Goal: Obtain resource: Download file/media

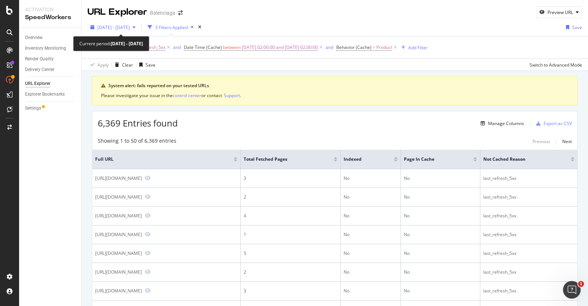
click at [112, 27] on span "[DATE] - [DATE]" at bounding box center [113, 27] width 32 height 6
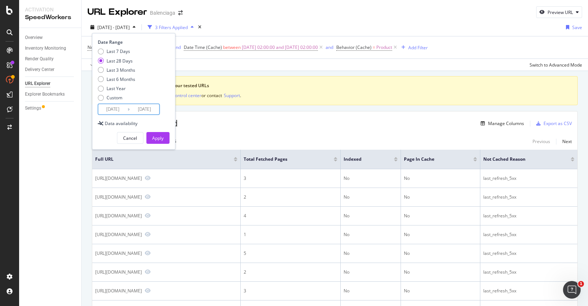
click at [107, 111] on input "[DATE]" at bounding box center [112, 109] width 29 height 10
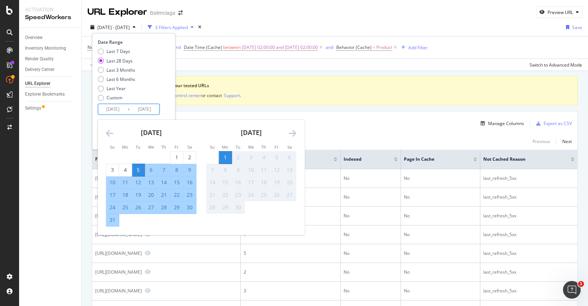
click at [161, 207] on div "28" at bounding box center [164, 207] width 12 height 7
type input "[DATE]"
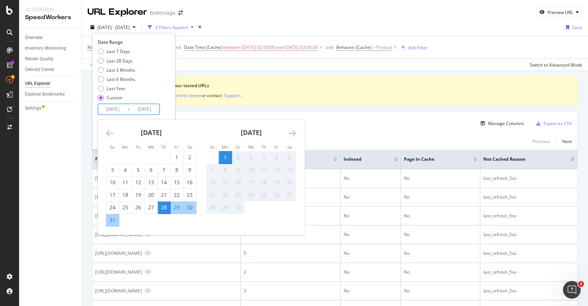
click at [107, 224] on div "31" at bounding box center [112, 220] width 12 height 12
type input "[DATE]"
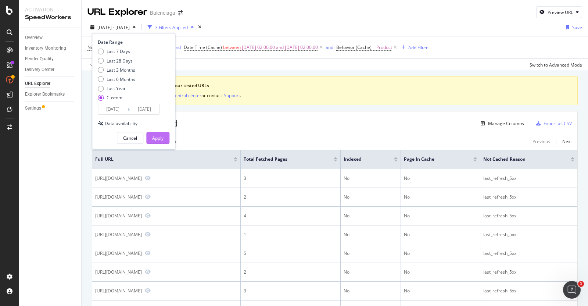
click at [167, 137] on button "Apply" at bounding box center [157, 138] width 23 height 12
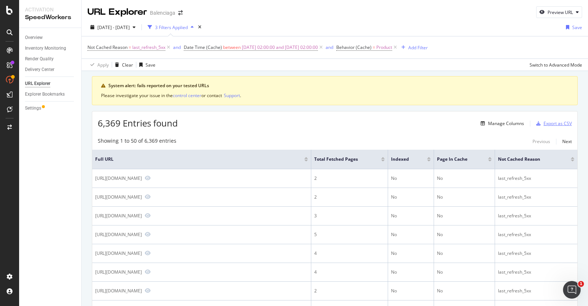
click at [545, 124] on div "Export as CSV" at bounding box center [557, 123] width 28 height 6
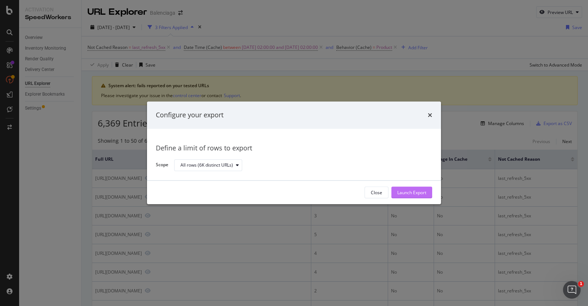
click at [402, 193] on div "Launch Export" at bounding box center [411, 192] width 29 height 6
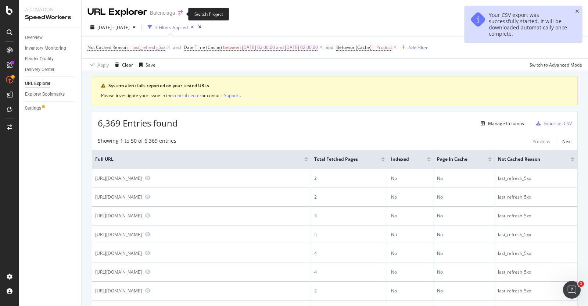
click at [179, 13] on icon "arrow-right-arrow-left" at bounding box center [180, 12] width 4 height 5
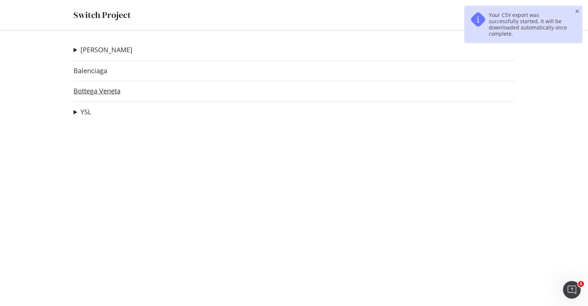
click at [91, 89] on link "Bottega Veneta" at bounding box center [96, 91] width 47 height 8
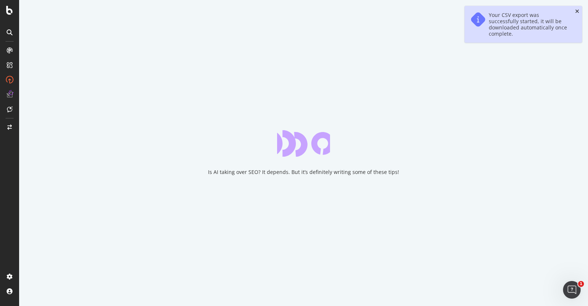
click at [578, 9] on icon "close toast" at bounding box center [577, 11] width 4 height 5
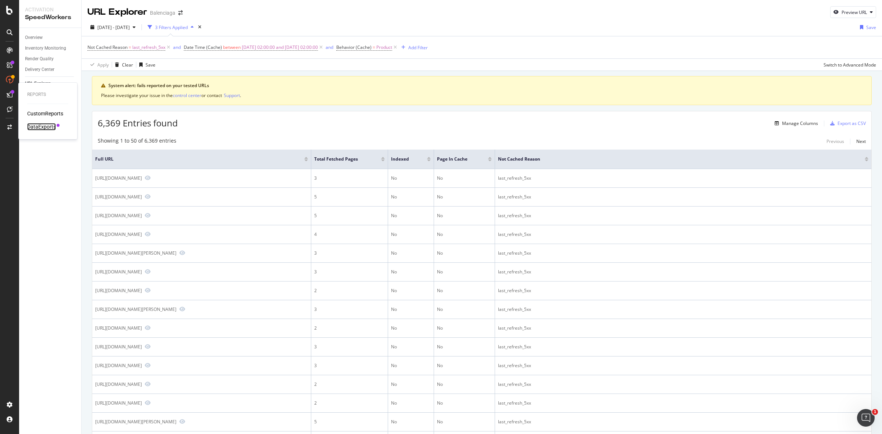
click at [35, 129] on div "DataExports" at bounding box center [41, 126] width 29 height 7
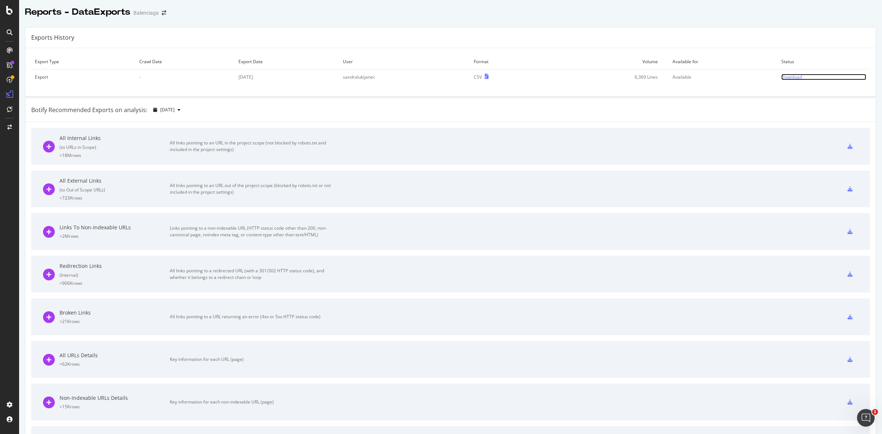
click at [588, 75] on div "Download" at bounding box center [791, 77] width 21 height 6
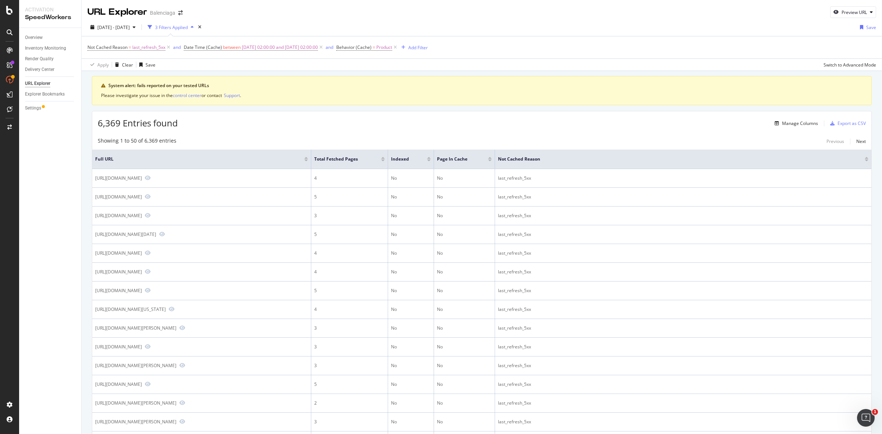
click at [181, 18] on div "URL Explorer Balenciaga" at bounding box center [138, 12] width 103 height 12
click at [181, 14] on icon "arrow-right-arrow-left" at bounding box center [180, 12] width 4 height 5
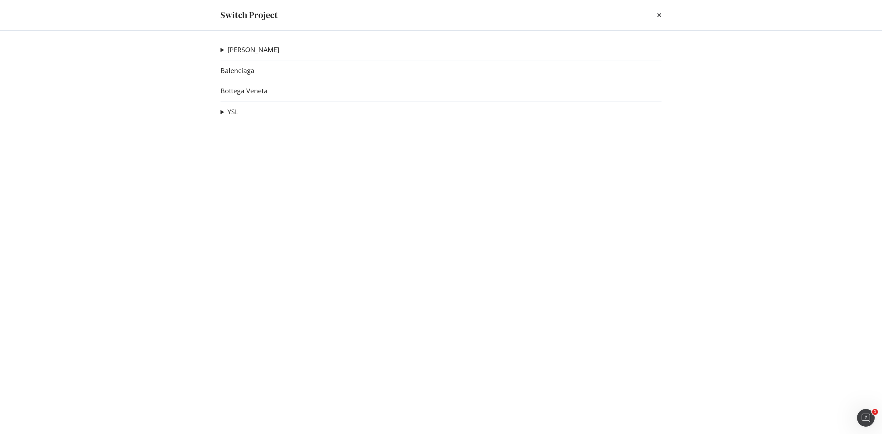
click at [241, 94] on link "Bottega Veneta" at bounding box center [243, 91] width 47 height 8
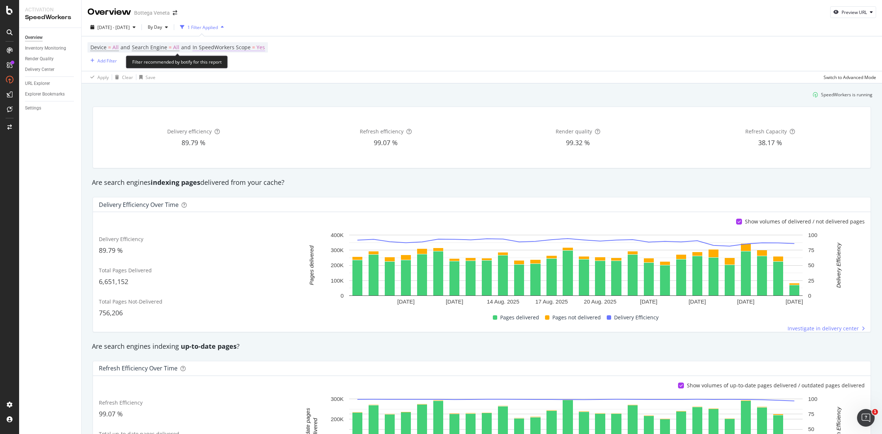
click at [208, 46] on span "In SpeedWorkers Scope" at bounding box center [222, 47] width 58 height 7
click at [215, 80] on div "Cancel" at bounding box center [214, 81] width 14 height 6
click at [96, 49] on span "Device" at bounding box center [98, 47] width 16 height 7
click at [116, 47] on div "Device" at bounding box center [137, 47] width 87 height 12
click at [315, 35] on div "[DATE] - [DATE] By Day 1 Filter Applied" at bounding box center [482, 28] width 800 height 15
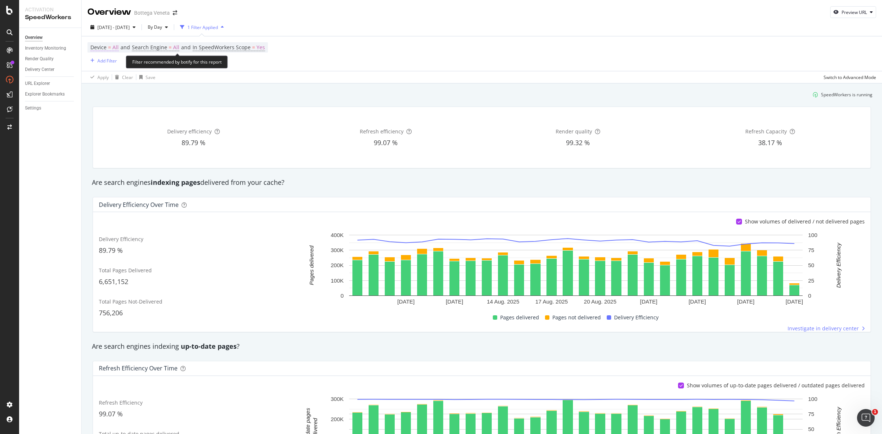
click at [111, 48] on span "Device = All" at bounding box center [104, 47] width 28 height 7
click at [105, 63] on span "All Devices" at bounding box center [108, 65] width 23 height 7
click at [116, 79] on span "All Devices" at bounding box center [112, 80] width 24 height 6
click at [406, 37] on div "Device = All and Search Engine = All and In SpeedWorkers Scope = Yes Add Filter" at bounding box center [481, 53] width 789 height 35
click at [100, 50] on span "Device" at bounding box center [98, 47] width 16 height 7
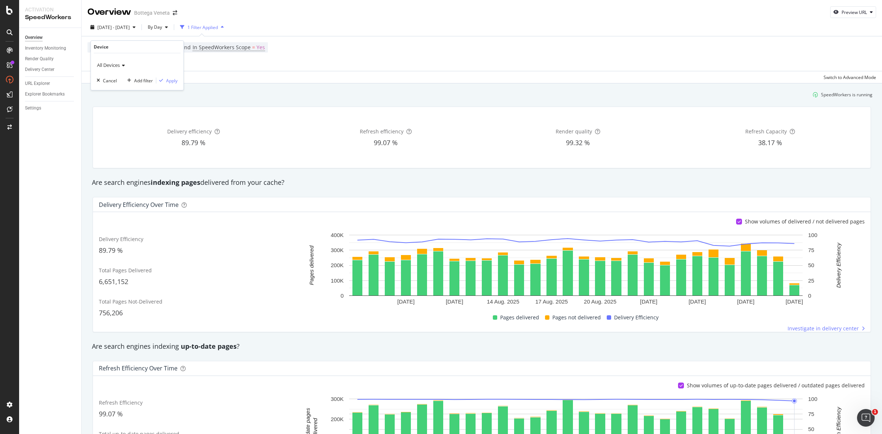
click at [122, 67] on icon at bounding box center [122, 65] width 5 height 4
click at [116, 76] on div "All Devices" at bounding box center [137, 80] width 79 height 10
click at [371, 55] on div "Device = All and Search Engine = All and In SpeedWorkers Scope = Yes Add Filter" at bounding box center [481, 53] width 789 height 35
click at [101, 62] on div "Add Filter" at bounding box center [106, 61] width 19 height 6
click at [105, 62] on input "text" at bounding box center [158, 62] width 114 height 11
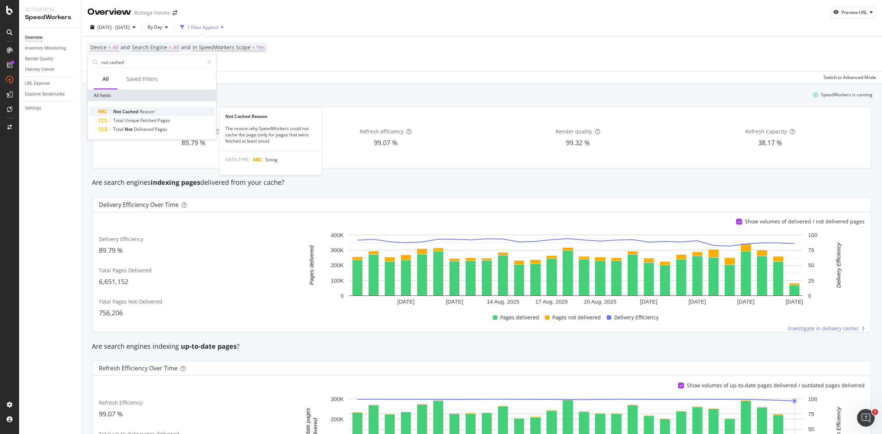
type input "not cached"
click at [162, 109] on div "Not Cached Reason" at bounding box center [156, 111] width 117 height 9
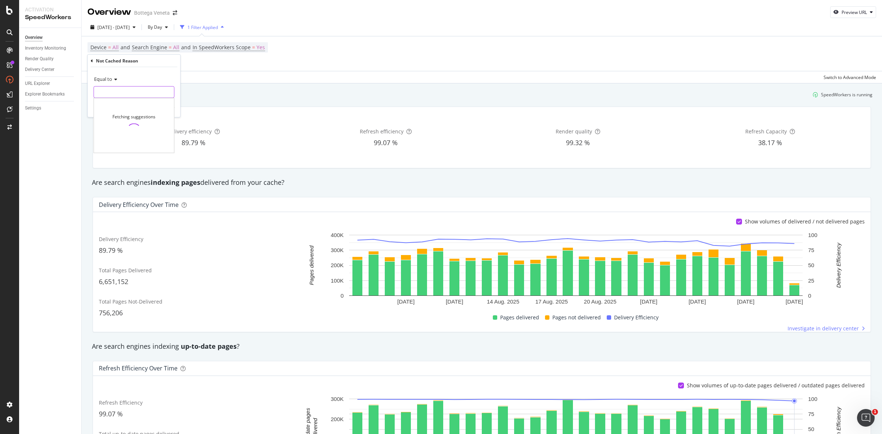
click at [122, 94] on input "text" at bounding box center [134, 92] width 80 height 12
type input "m"
click at [161, 101] on span "12,897 URLS" at bounding box center [161, 102] width 25 height 6
type input "last_refresh_5xx"
click at [164, 107] on div "Apply" at bounding box center [168, 107] width 11 height 6
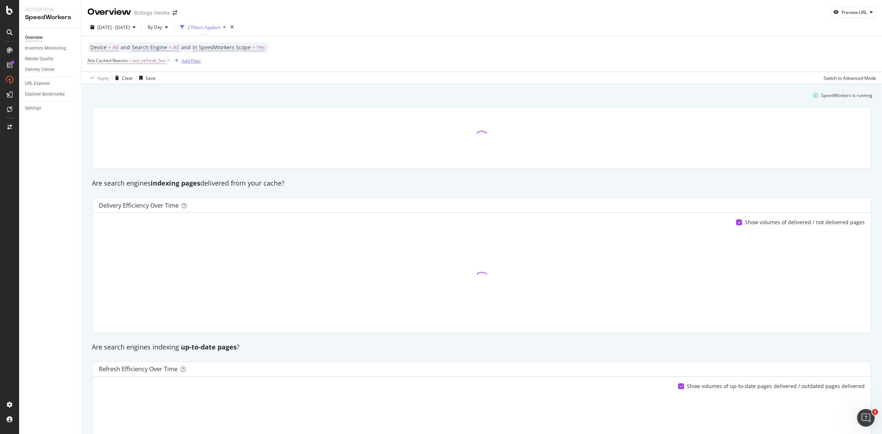
click at [191, 61] on div "Add Filter" at bounding box center [191, 61] width 19 height 6
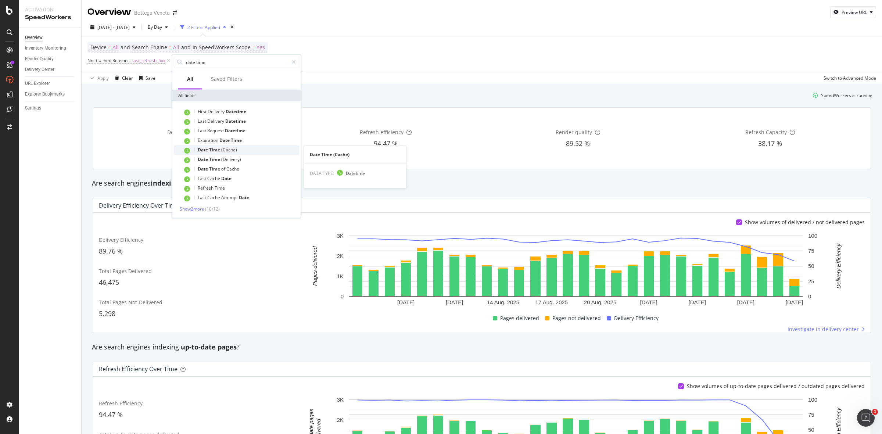
type input "date time"
click at [238, 151] on div "Date Time (Cache)" at bounding box center [241, 151] width 117 height 10
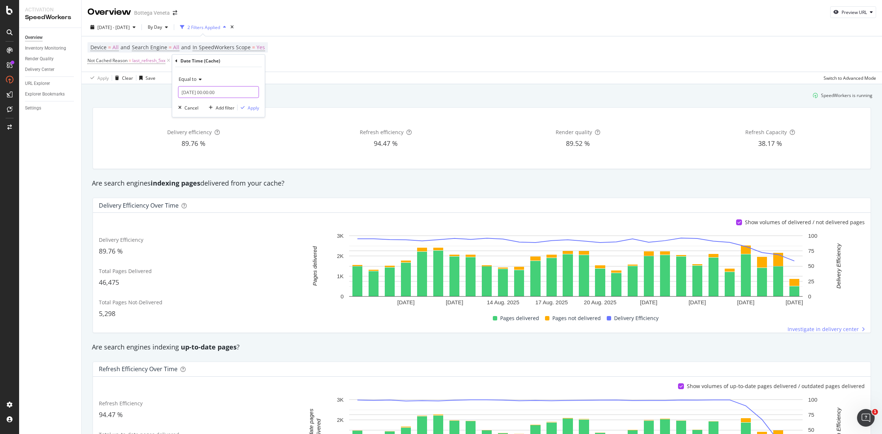
click at [196, 93] on input "[DATE] 00:00:00" at bounding box center [218, 92] width 81 height 12
click at [235, 158] on div "25" at bounding box center [237, 162] width 12 height 10
type input "[DATE] 00:00:00"
click at [196, 104] on link at bounding box center [194, 104] width 6 height 12
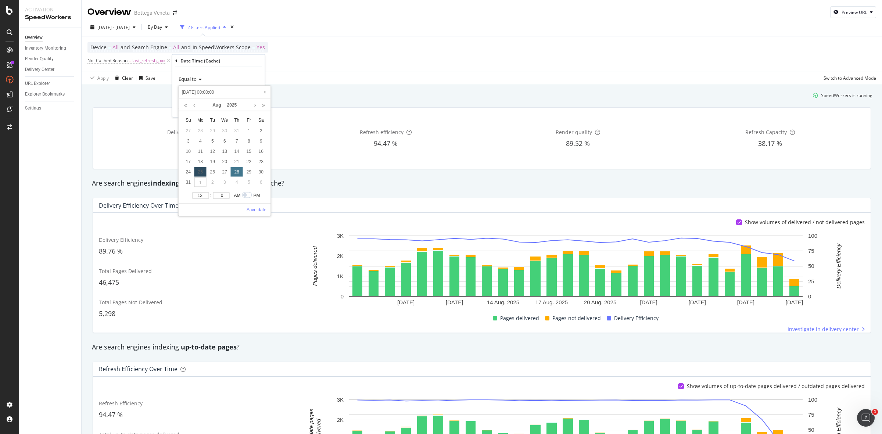
click at [238, 170] on div "28" at bounding box center [237, 172] width 12 height 10
type input "[DATE] 00:00:00"
click at [190, 178] on div "31" at bounding box center [188, 182] width 12 height 10
type input "[DATE] 00:00:00"
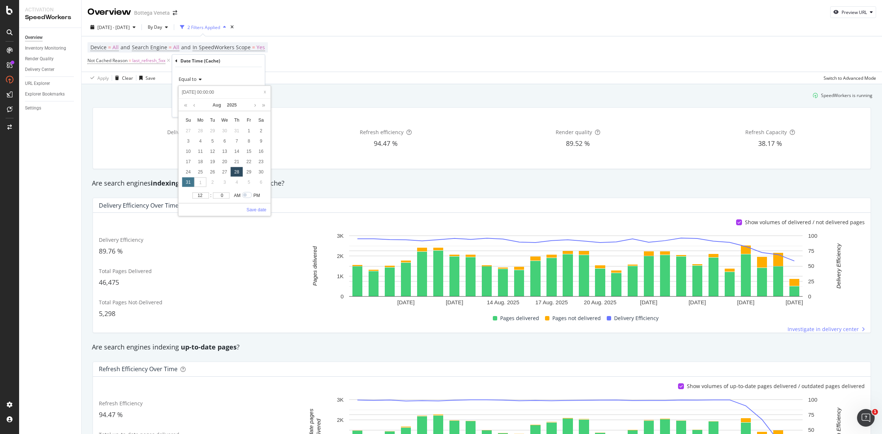
type input "[DATE] 00:00:00"
click at [239, 168] on div "28" at bounding box center [237, 172] width 12 height 10
type input "[DATE] 00:00:00"
click at [256, 210] on link "Save date" at bounding box center [257, 210] width 20 height 7
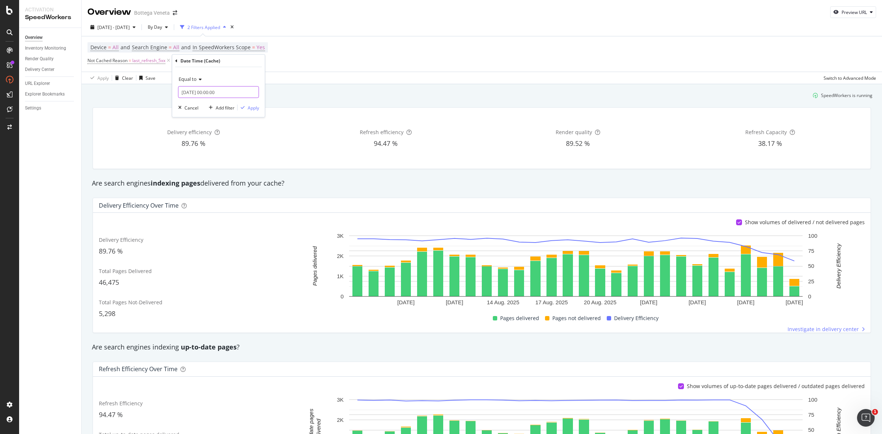
type input "[DATE] 00:00:00"
click at [219, 109] on div "Add filter" at bounding box center [225, 107] width 19 height 6
click at [241, 60] on span "[DATE] 00:00:00" at bounding box center [243, 60] width 33 height 10
click at [210, 73] on div "Equal to" at bounding box center [230, 78] width 81 height 12
click at [210, 138] on span "Between" at bounding box center [203, 141] width 18 height 6
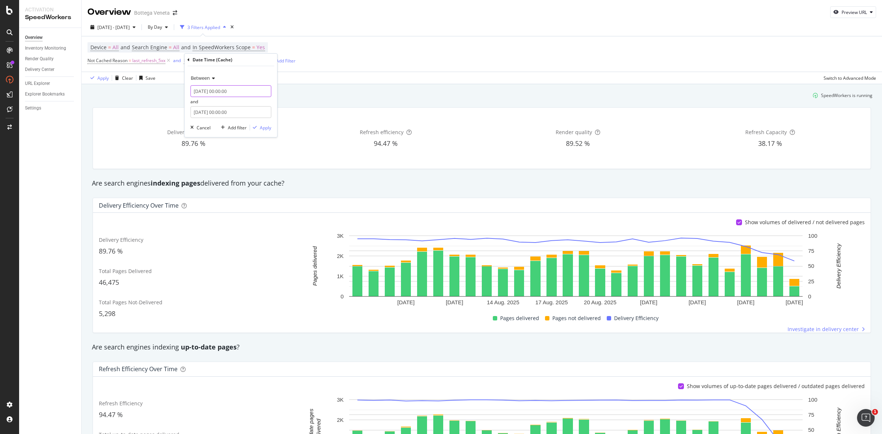
click at [210, 89] on input "[DATE] 00:00:00" at bounding box center [230, 91] width 81 height 12
click at [251, 172] on div "28" at bounding box center [249, 171] width 12 height 10
type input "[DATE] 00:00:00"
click at [263, 208] on link "Save date" at bounding box center [269, 208] width 20 height 7
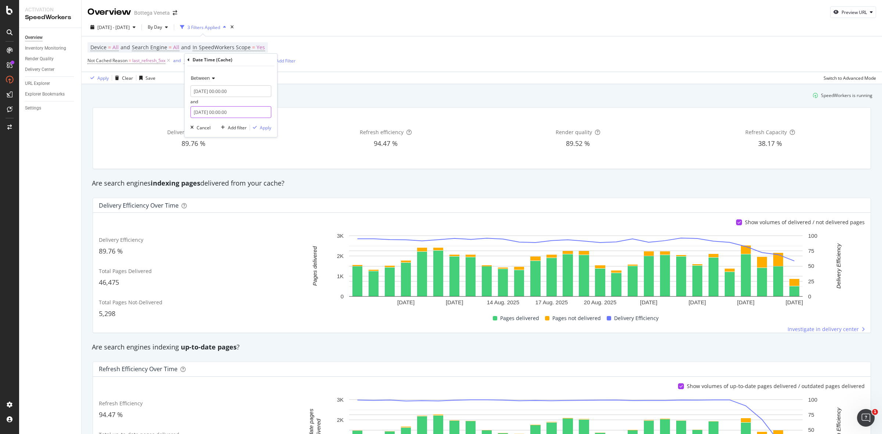
click at [222, 108] on input "[DATE] 00:00:00" at bounding box center [230, 112] width 81 height 12
drag, startPoint x: 205, startPoint y: 125, endPoint x: 208, endPoint y: 139, distance: 13.9
click at [205, 127] on link at bounding box center [207, 125] width 6 height 12
click at [204, 202] on div "31" at bounding box center [200, 202] width 12 height 10
type input "[DATE] 00:00:00"
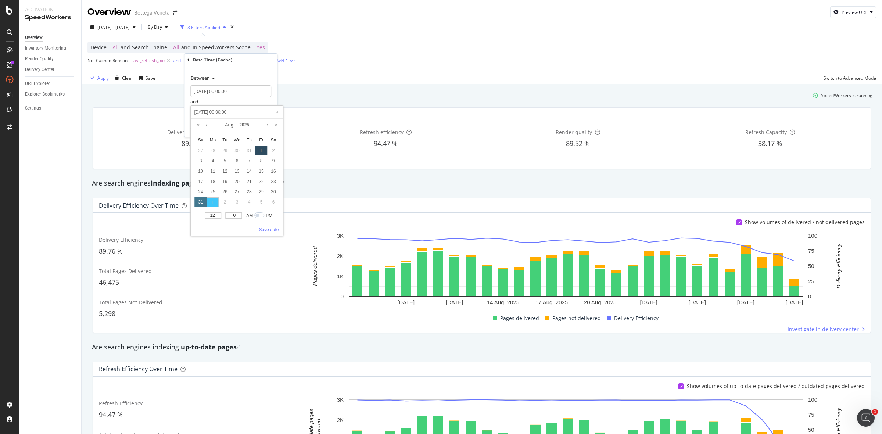
type input "[DATE] 00:00:00"
click at [265, 230] on link "Save date" at bounding box center [269, 229] width 20 height 7
click at [260, 126] on div "Apply" at bounding box center [265, 128] width 11 height 6
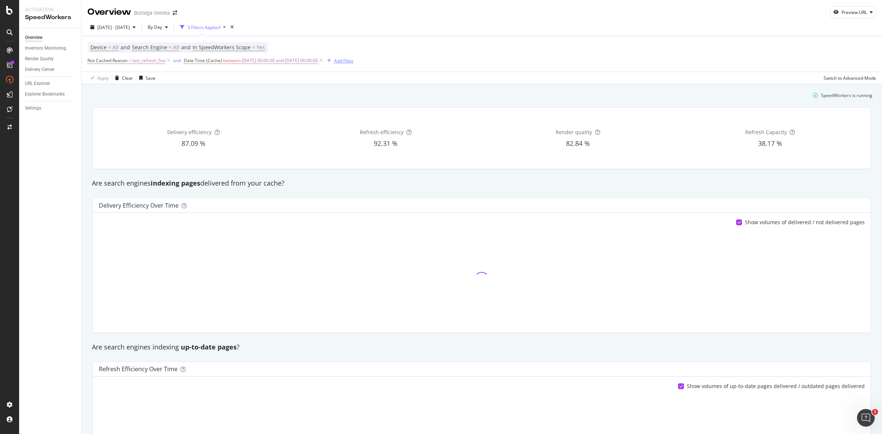
click at [353, 61] on div "Add Filter" at bounding box center [343, 61] width 19 height 6
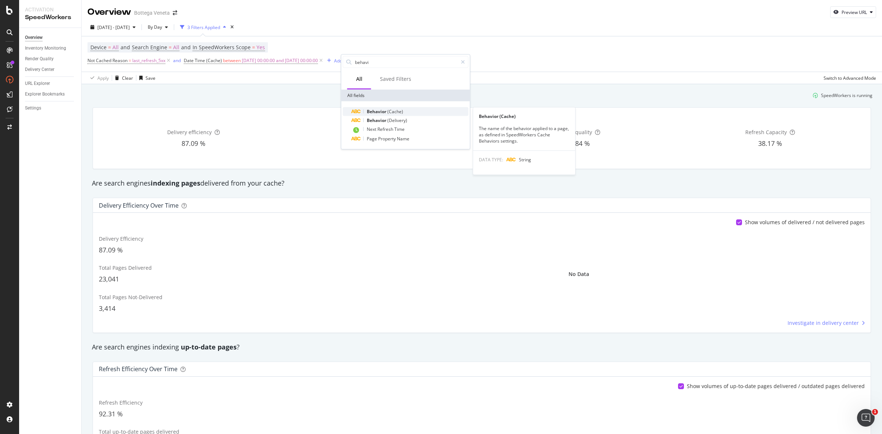
type input "behavi"
click at [391, 111] on span "(Cache)" at bounding box center [395, 111] width 16 height 6
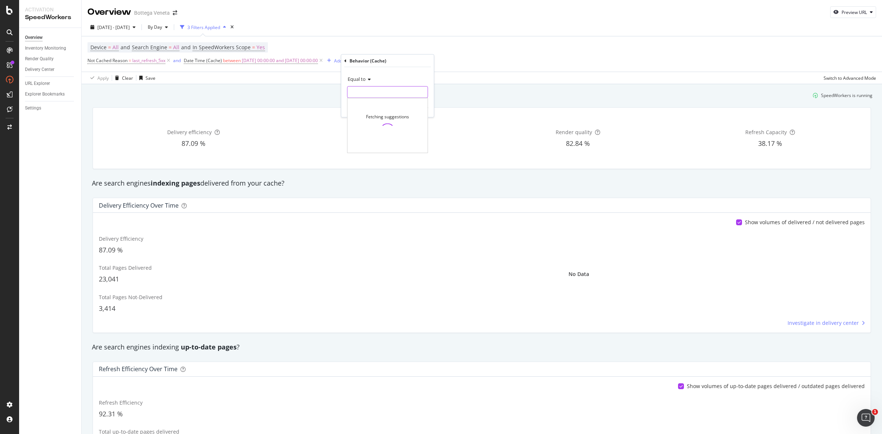
click at [383, 91] on input "text" at bounding box center [388, 92] width 80 height 12
click at [380, 101] on span "Product" at bounding box center [373, 102] width 49 height 6
type input "Product"
click at [424, 105] on div "Apply" at bounding box center [422, 107] width 11 height 6
click at [43, 83] on div "URL Explorer" at bounding box center [37, 84] width 25 height 8
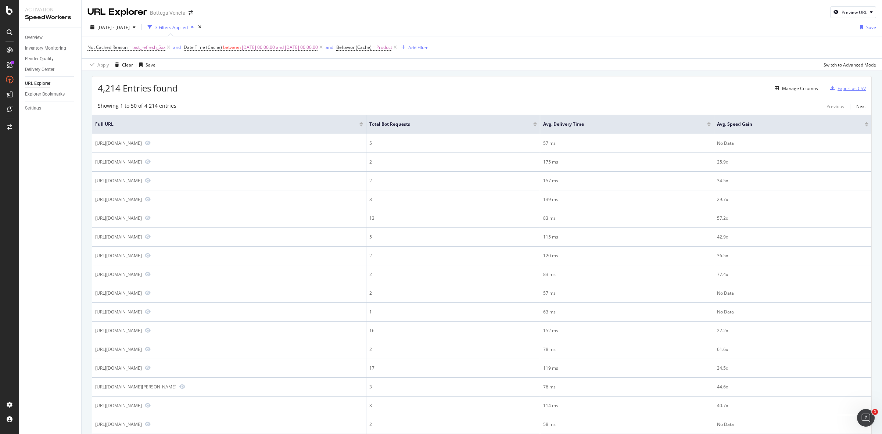
click at [588, 87] on div "Export as CSV" at bounding box center [851, 88] width 28 height 6
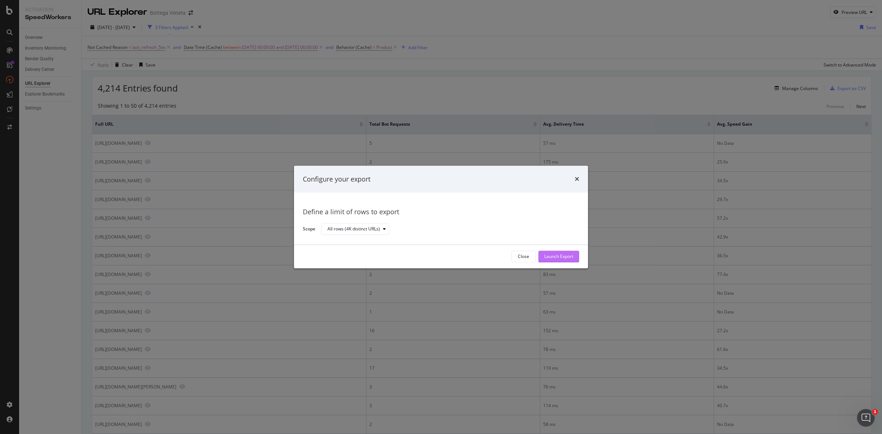
click at [557, 258] on div "Launch Export" at bounding box center [558, 257] width 29 height 6
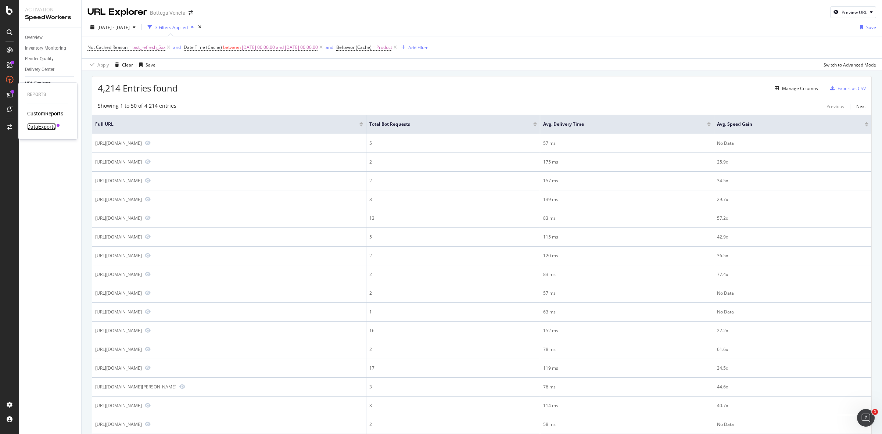
click at [32, 124] on div "DataExports" at bounding box center [41, 126] width 29 height 7
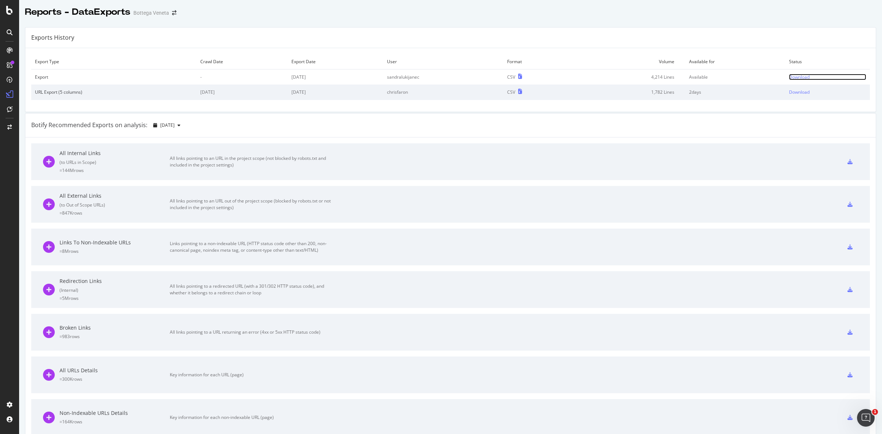
click at [588, 77] on div "Download" at bounding box center [799, 77] width 21 height 6
